Goal: Find specific page/section

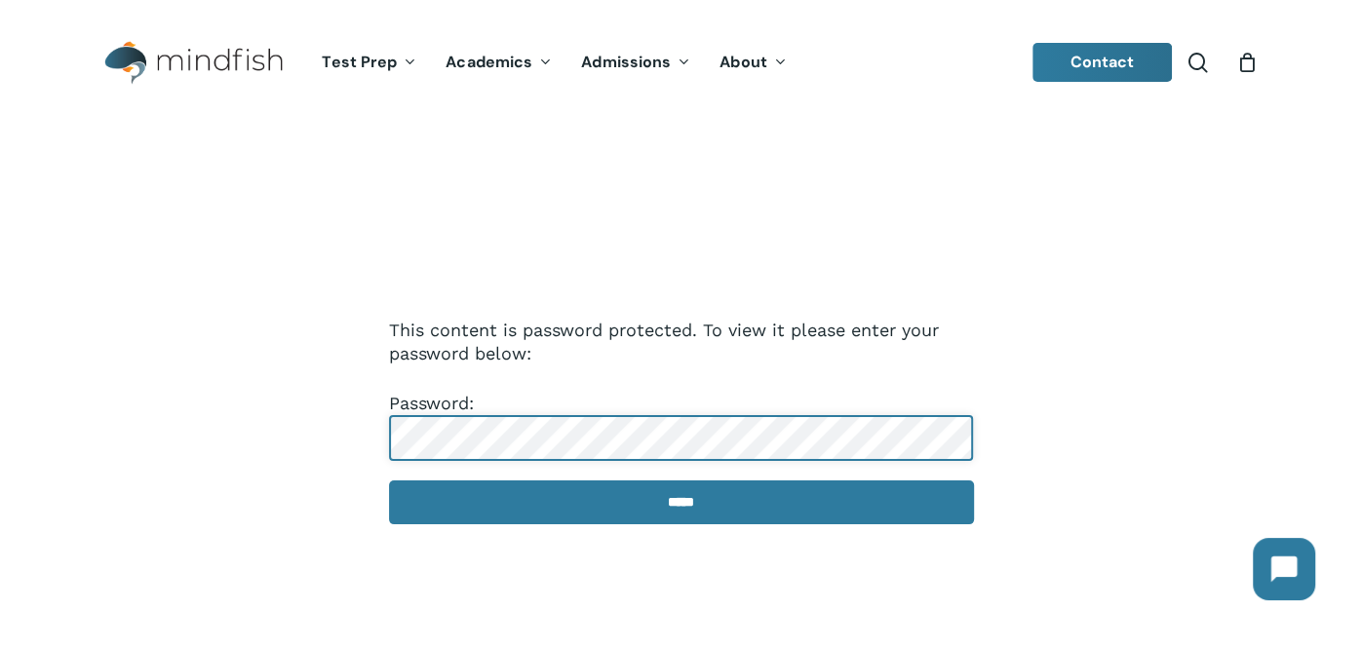
click at [389, 481] on input "*****" at bounding box center [681, 503] width 585 height 44
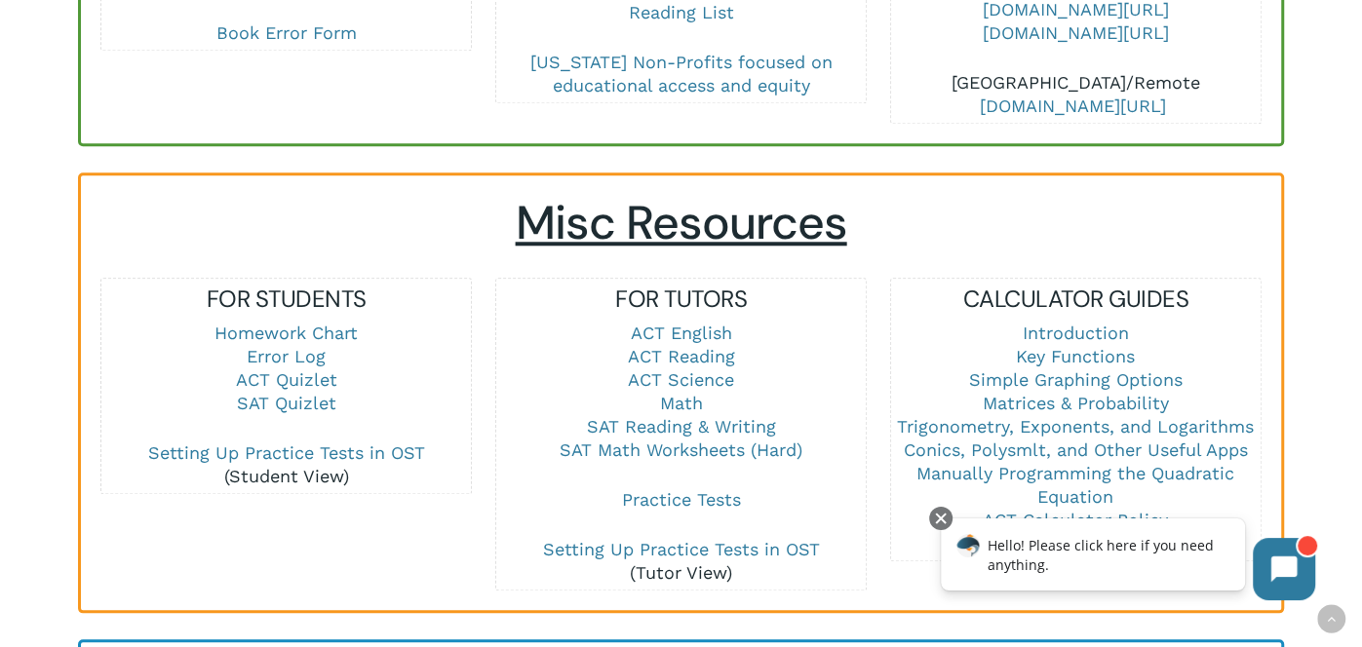
scroll to position [1199, 0]
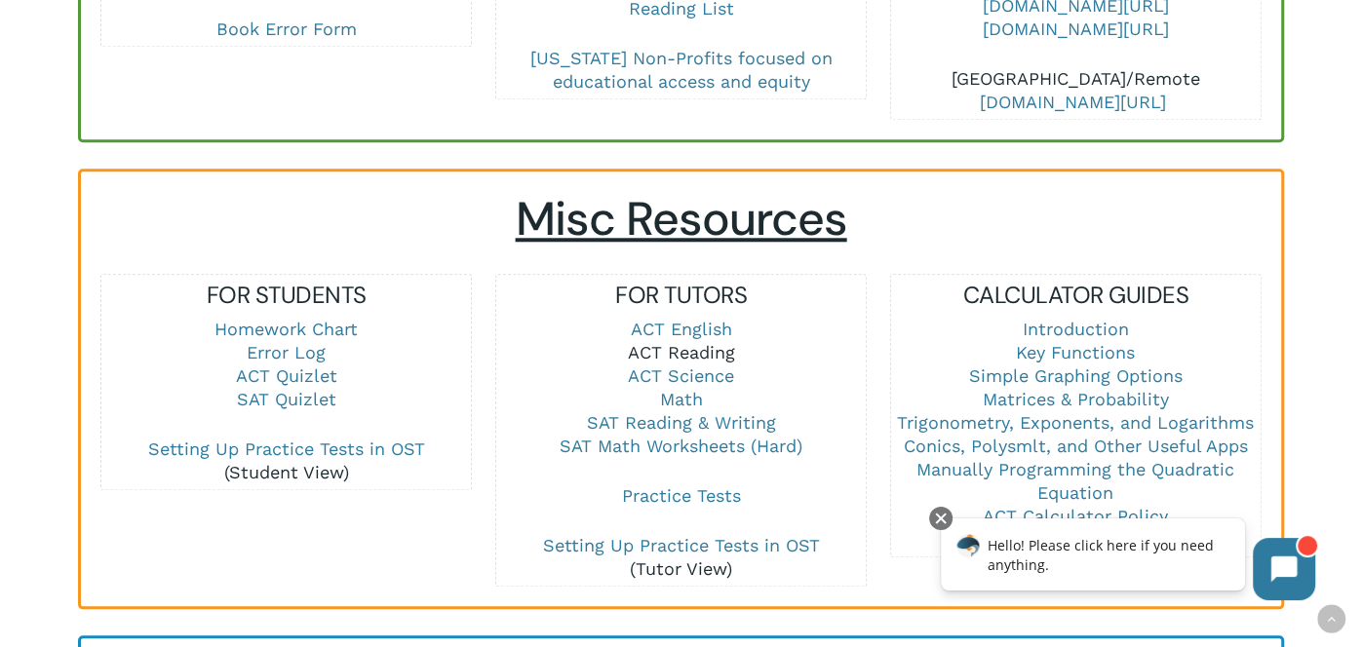
click at [695, 342] on link "ACT Reading" at bounding box center [680, 352] width 107 height 20
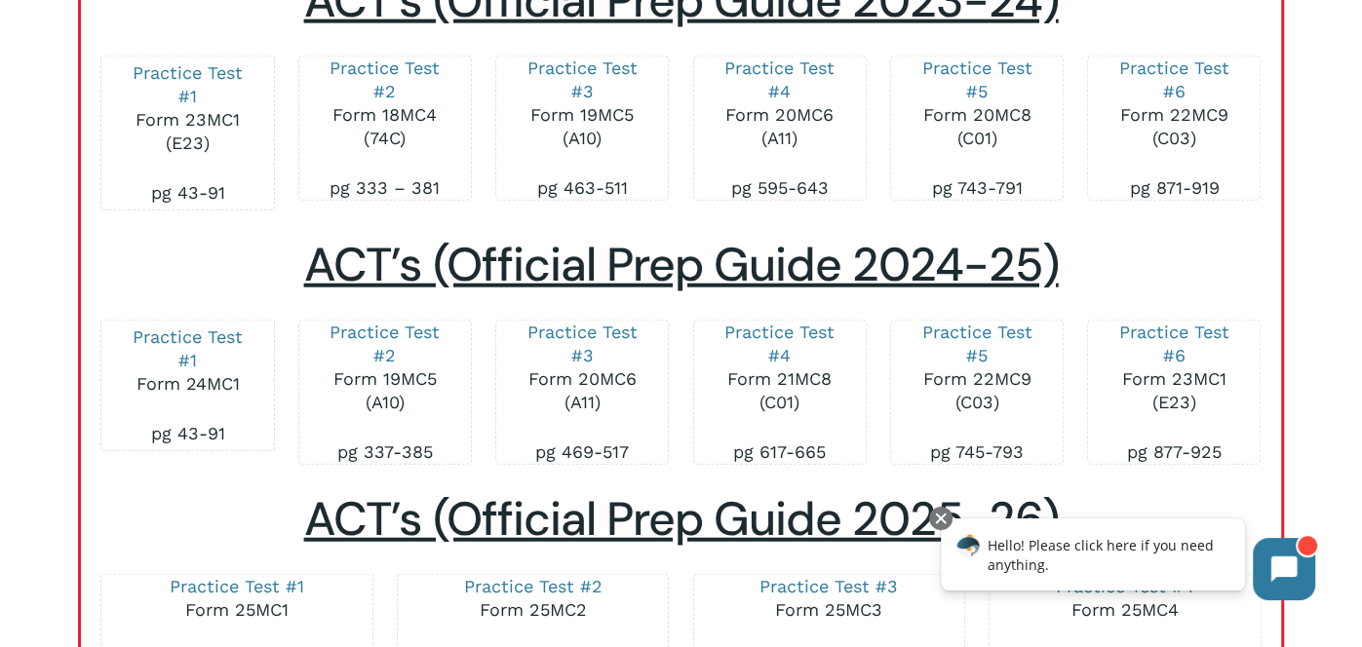
scroll to position [3140, 0]
